Goal: Task Accomplishment & Management: Use online tool/utility

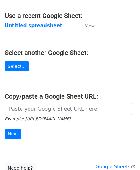
scroll to position [32, 0]
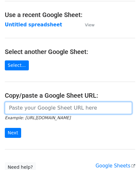
drag, startPoint x: 25, startPoint y: 105, endPoint x: 30, endPoint y: 94, distance: 11.5
click at [25, 105] on input "url" at bounding box center [69, 108] width 128 height 12
paste input "[URL][DOMAIN_NAME]"
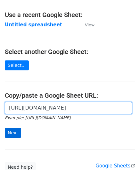
type input "[URL][DOMAIN_NAME]"
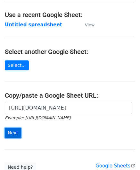
click at [16, 131] on input "Next" at bounding box center [13, 133] width 16 height 10
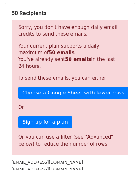
scroll to position [217, 0]
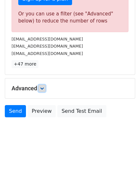
click at [46, 85] on link at bounding box center [42, 88] width 7 height 7
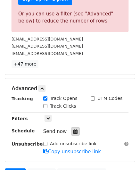
click at [74, 129] on icon at bounding box center [76, 131] width 4 height 4
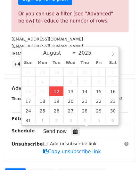
type input "2025-08-12 12:00"
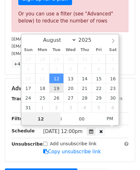
paste input "4"
type input "4"
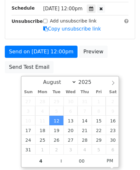
type input "2025-08-12 16:00"
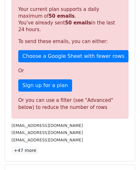
scroll to position [295, 0]
